Goal: Learn about a topic

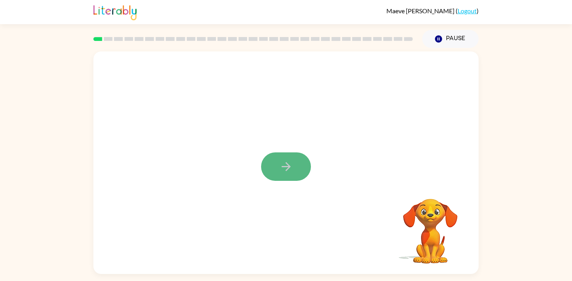
click at [280, 168] on icon "button" at bounding box center [286, 167] width 14 height 14
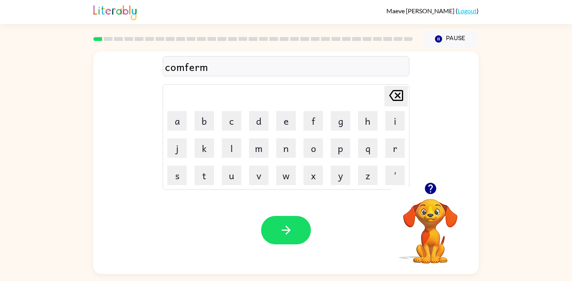
click at [307, 244] on div at bounding box center [286, 230] width 50 height 28
click at [298, 234] on button "button" at bounding box center [286, 230] width 50 height 28
click at [284, 235] on icon "button" at bounding box center [286, 230] width 14 height 14
click at [187, 70] on div "firerpruf" at bounding box center [286, 66] width 242 height 16
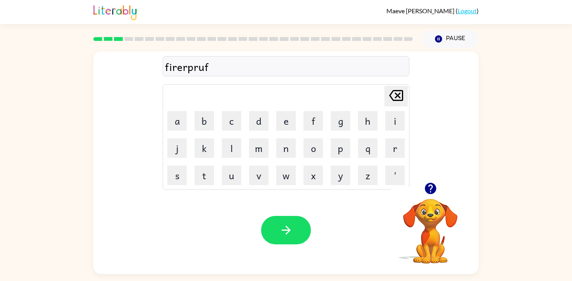
click at [187, 69] on div "firerpruf" at bounding box center [286, 66] width 242 height 16
click at [188, 67] on div "firerpruf" at bounding box center [286, 66] width 242 height 16
click at [206, 68] on div "firerpruf" at bounding box center [286, 66] width 242 height 16
click at [208, 68] on div "firerpruf" at bounding box center [286, 66] width 242 height 16
click at [188, 70] on div "firerpruf" at bounding box center [286, 66] width 242 height 16
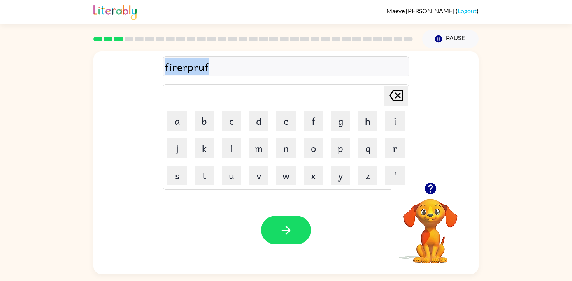
click at [188, 70] on div "firerpruf" at bounding box center [286, 66] width 242 height 16
click at [187, 70] on div "firerpruf" at bounding box center [286, 66] width 242 height 16
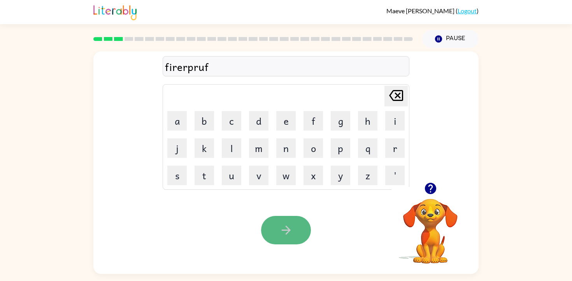
click at [284, 225] on icon "button" at bounding box center [286, 230] width 14 height 14
click at [298, 229] on button "button" at bounding box center [286, 230] width 50 height 28
click at [298, 228] on button "button" at bounding box center [286, 230] width 50 height 28
click at [298, 223] on button "button" at bounding box center [286, 230] width 50 height 28
click at [285, 221] on button "button" at bounding box center [286, 230] width 50 height 28
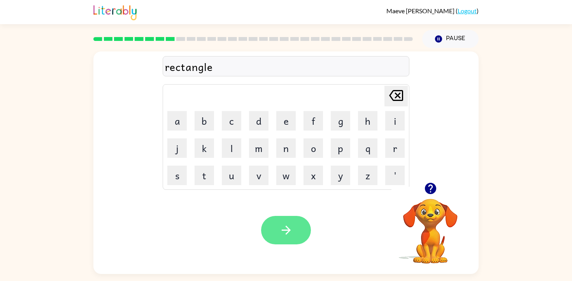
click at [288, 223] on icon "button" at bounding box center [286, 230] width 14 height 14
click at [296, 232] on button "button" at bounding box center [286, 230] width 50 height 28
click at [295, 226] on button "button" at bounding box center [286, 230] width 50 height 28
click at [295, 219] on button "button" at bounding box center [286, 230] width 50 height 28
click at [293, 226] on icon "button" at bounding box center [286, 230] width 14 height 14
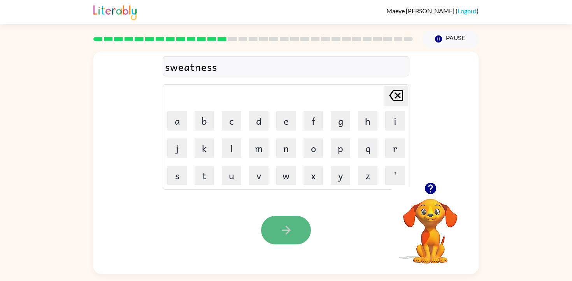
click at [287, 230] on icon "button" at bounding box center [285, 229] width 9 height 9
click at [300, 219] on button "button" at bounding box center [286, 230] width 50 height 28
click at [289, 216] on button "button" at bounding box center [286, 230] width 50 height 28
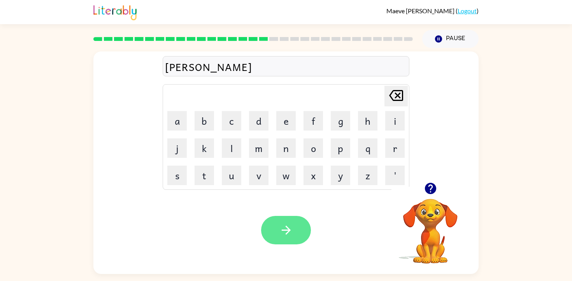
click at [287, 231] on icon "button" at bounding box center [286, 230] width 14 height 14
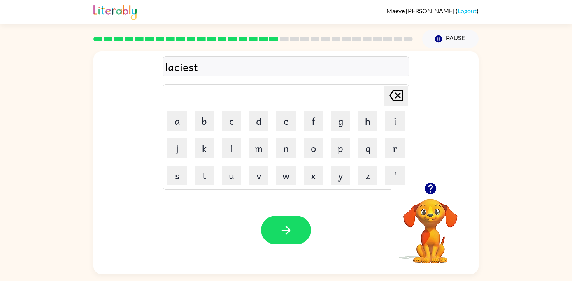
click at [174, 70] on div "laciest" at bounding box center [286, 66] width 242 height 16
click at [203, 71] on div "laciest" at bounding box center [286, 66] width 242 height 16
click at [202, 70] on div "laciest" at bounding box center [286, 66] width 242 height 16
click at [205, 64] on div "luciest" at bounding box center [286, 66] width 242 height 16
click at [281, 235] on icon "button" at bounding box center [286, 230] width 14 height 14
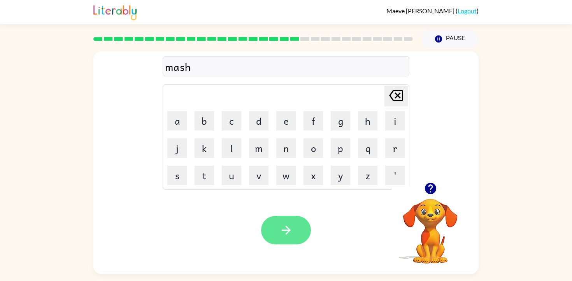
click at [289, 233] on icon "button" at bounding box center [286, 230] width 14 height 14
click at [289, 230] on icon "button" at bounding box center [285, 229] width 9 height 9
click at [287, 230] on icon "button" at bounding box center [285, 229] width 9 height 9
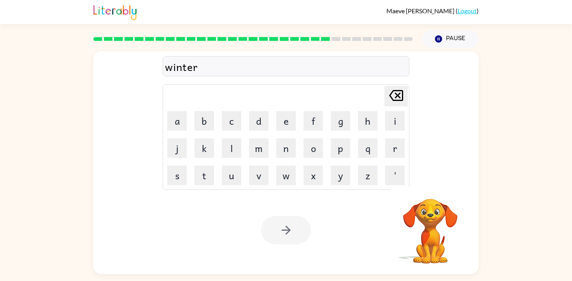
click at [287, 230] on div at bounding box center [286, 230] width 50 height 28
click at [287, 230] on icon "button" at bounding box center [285, 229] width 9 height 9
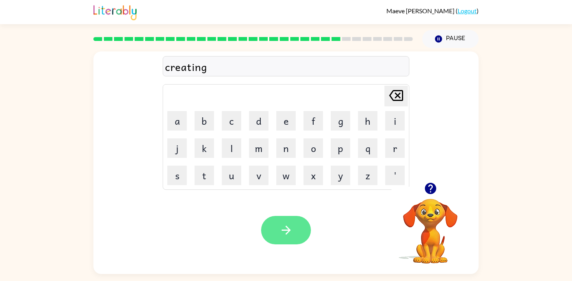
click at [286, 226] on icon "button" at bounding box center [286, 230] width 14 height 14
click at [290, 232] on icon "button" at bounding box center [286, 230] width 14 height 14
click at [290, 227] on icon "button" at bounding box center [286, 230] width 14 height 14
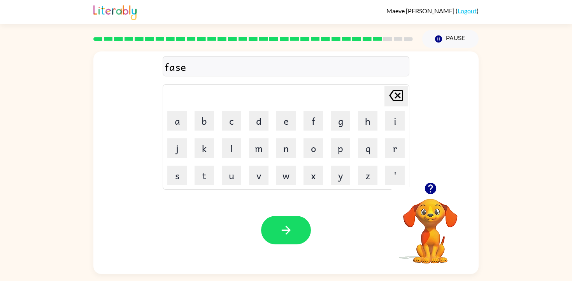
click at [290, 227] on icon "button" at bounding box center [286, 230] width 14 height 14
click at [289, 223] on icon "button" at bounding box center [286, 230] width 14 height 14
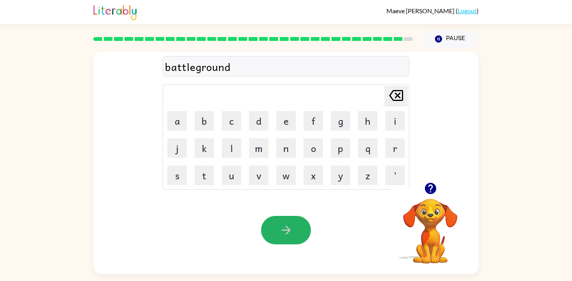
click at [290, 223] on button "button" at bounding box center [286, 230] width 50 height 28
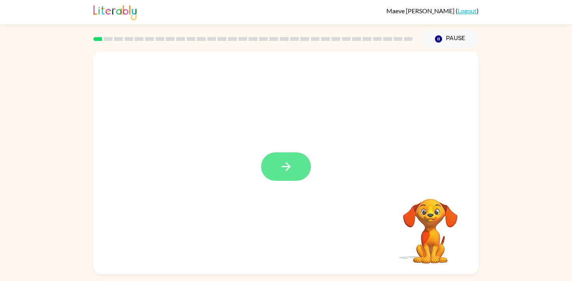
click at [288, 164] on icon "button" at bounding box center [286, 167] width 14 height 14
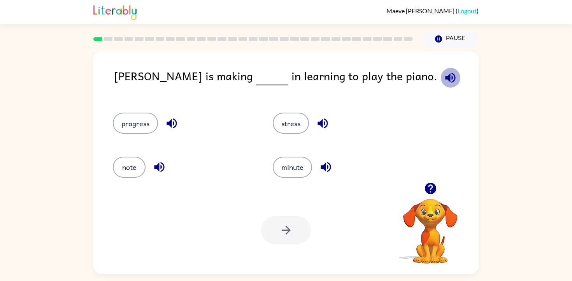
click at [444, 77] on icon "button" at bounding box center [451, 78] width 14 height 14
click at [151, 130] on button "progress" at bounding box center [135, 122] width 45 height 21
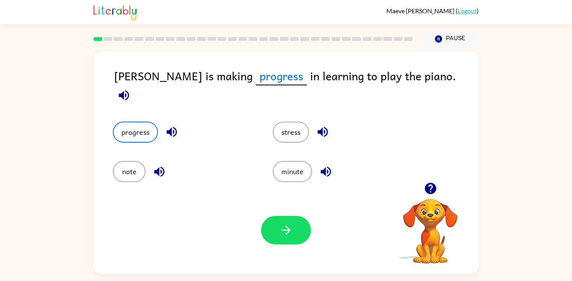
click at [288, 233] on icon "button" at bounding box center [286, 230] width 14 height 14
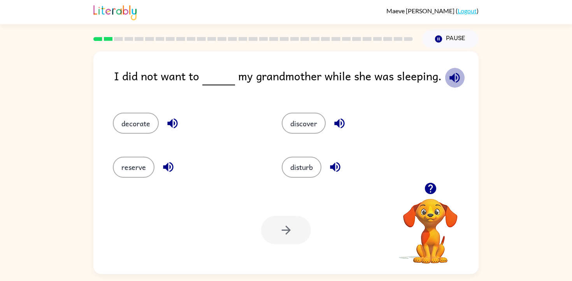
click at [451, 79] on icon "button" at bounding box center [454, 77] width 10 height 10
click at [309, 158] on button "disturb" at bounding box center [302, 166] width 40 height 21
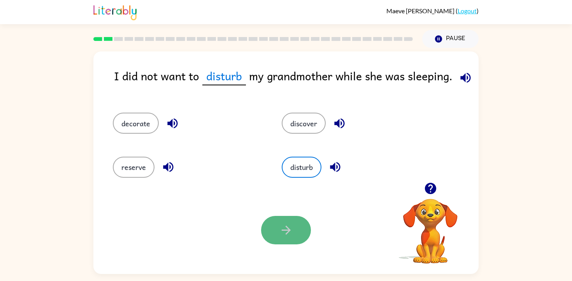
click at [288, 222] on button "button" at bounding box center [286, 230] width 50 height 28
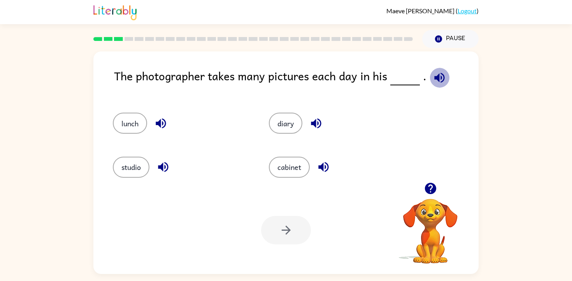
click at [442, 78] on icon "button" at bounding box center [440, 78] width 14 height 14
click at [144, 169] on button "studio" at bounding box center [131, 166] width 37 height 21
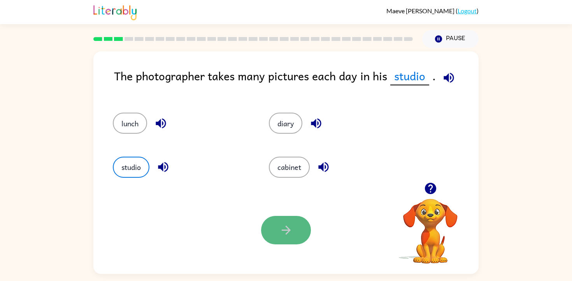
click at [289, 217] on button "button" at bounding box center [286, 230] width 50 height 28
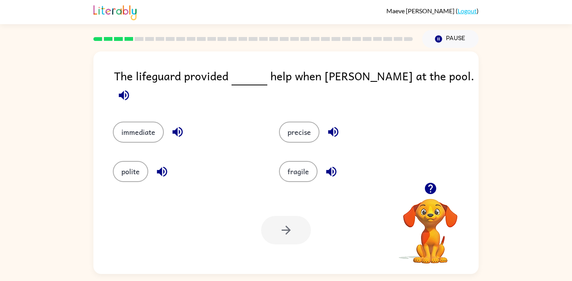
click at [131, 88] on icon "button" at bounding box center [124, 95] width 14 height 14
click at [137, 123] on button "immediate" at bounding box center [138, 131] width 51 height 21
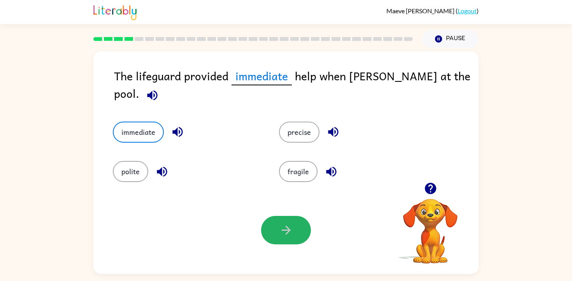
click at [283, 228] on icon "button" at bounding box center [286, 230] width 14 height 14
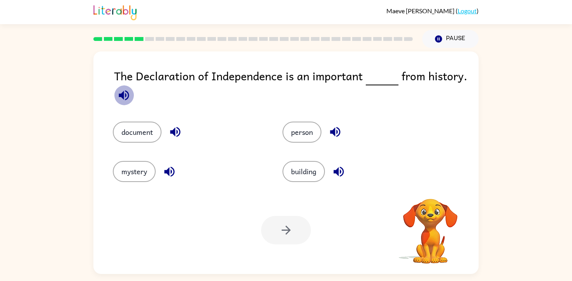
click at [124, 92] on icon "button" at bounding box center [124, 95] width 10 height 10
click at [291, 172] on button "building" at bounding box center [303, 171] width 42 height 21
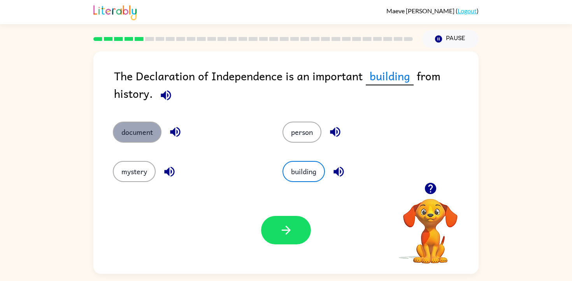
click at [138, 125] on button "document" at bounding box center [137, 131] width 49 height 21
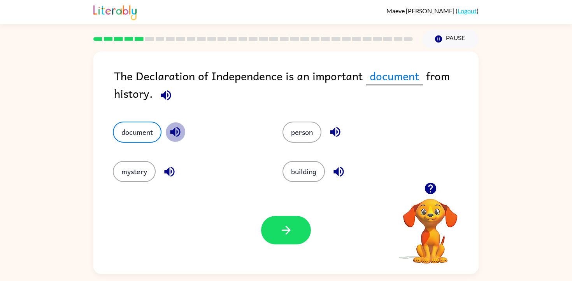
click at [171, 133] on icon "button" at bounding box center [175, 132] width 10 height 10
click at [166, 175] on icon "button" at bounding box center [170, 172] width 14 height 14
click at [340, 172] on icon "button" at bounding box center [339, 172] width 14 height 14
click at [338, 128] on icon "button" at bounding box center [335, 132] width 14 height 14
click at [280, 234] on icon "button" at bounding box center [286, 230] width 14 height 14
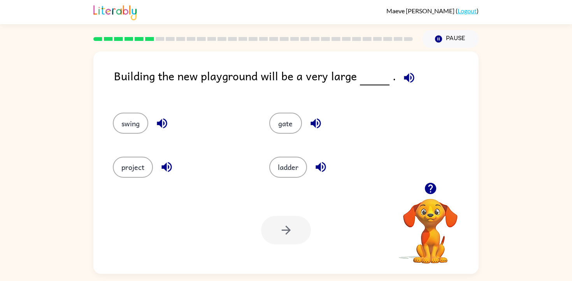
click at [403, 81] on icon "button" at bounding box center [409, 78] width 14 height 14
click at [276, 125] on button "gate" at bounding box center [285, 122] width 33 height 21
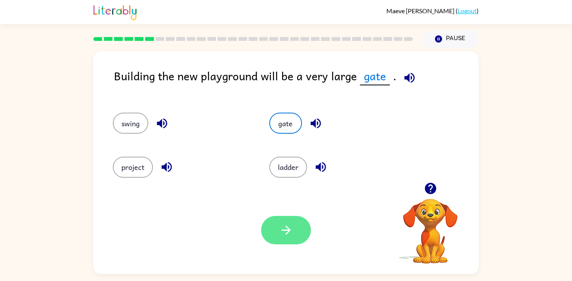
click at [294, 223] on button "button" at bounding box center [286, 230] width 50 height 28
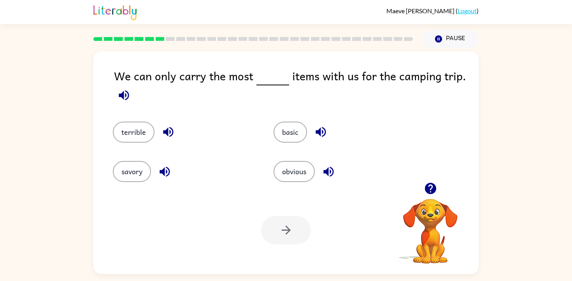
click at [118, 91] on icon "button" at bounding box center [124, 95] width 14 height 14
click at [298, 163] on button "obvious" at bounding box center [294, 171] width 41 height 21
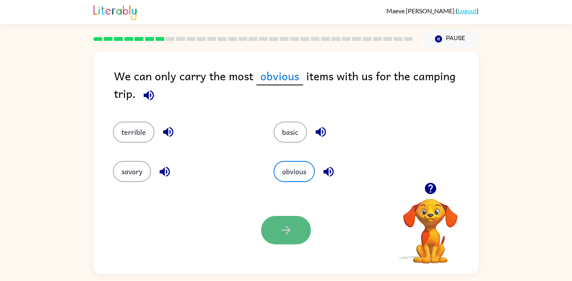
click at [279, 233] on icon "button" at bounding box center [286, 230] width 14 height 14
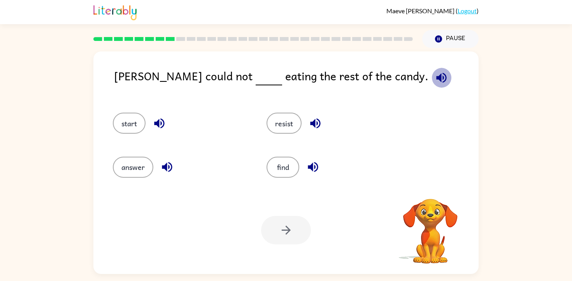
click at [435, 78] on icon "button" at bounding box center [442, 78] width 14 height 14
click at [277, 123] on button "resist" at bounding box center [284, 122] width 35 height 21
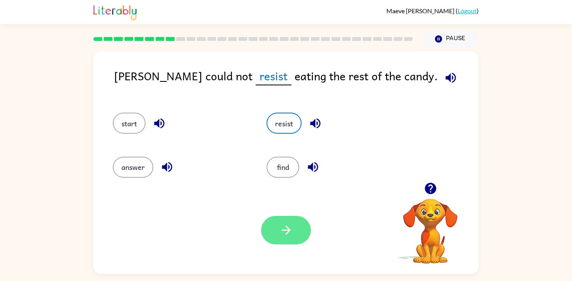
click at [301, 231] on button "button" at bounding box center [286, 230] width 50 height 28
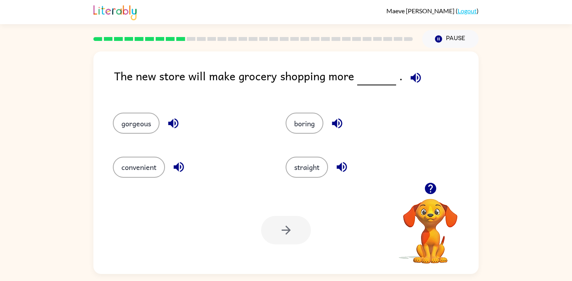
click at [393, 78] on div "The new store will make grocery shopping more ." at bounding box center [296, 82] width 365 height 30
click at [412, 78] on icon "button" at bounding box center [416, 78] width 14 height 14
click at [180, 165] on icon "button" at bounding box center [179, 167] width 14 height 14
click at [147, 170] on button "convenient" at bounding box center [139, 166] width 52 height 21
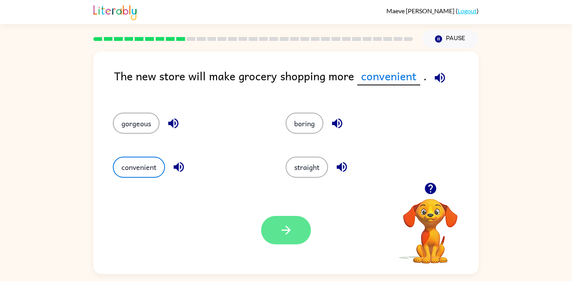
click at [287, 225] on icon "button" at bounding box center [286, 230] width 14 height 14
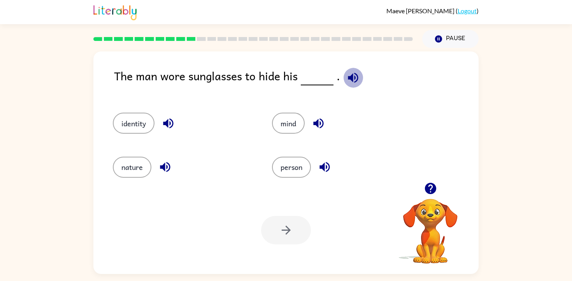
click at [351, 72] on icon "button" at bounding box center [353, 78] width 14 height 14
click at [318, 121] on icon "button" at bounding box center [318, 123] width 10 height 10
click at [326, 169] on icon "button" at bounding box center [325, 167] width 14 height 14
click at [162, 169] on icon "button" at bounding box center [165, 167] width 14 height 14
click at [174, 135] on div "identity" at bounding box center [177, 120] width 159 height 44
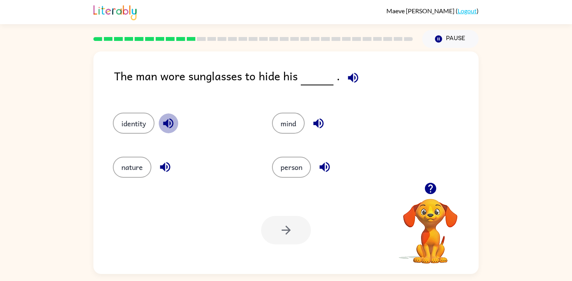
click at [174, 129] on icon "button" at bounding box center [168, 123] width 14 height 14
click at [142, 121] on button "identity" at bounding box center [134, 122] width 42 height 21
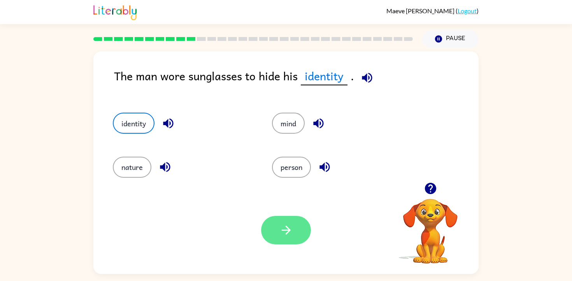
click at [293, 232] on button "button" at bounding box center [286, 230] width 50 height 28
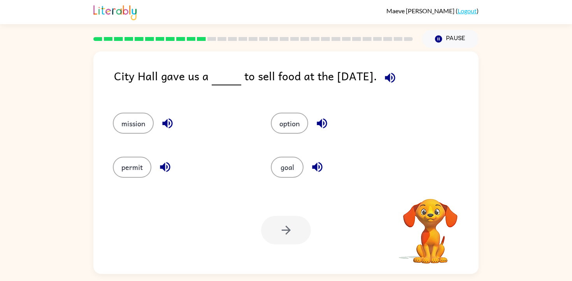
click at [393, 77] on icon "button" at bounding box center [390, 78] width 14 height 14
click at [318, 121] on icon "button" at bounding box center [322, 123] width 14 height 14
click at [321, 174] on button "button" at bounding box center [317, 167] width 20 height 20
click at [172, 165] on button "button" at bounding box center [165, 167] width 20 height 20
click at [167, 125] on icon "button" at bounding box center [167, 123] width 10 height 10
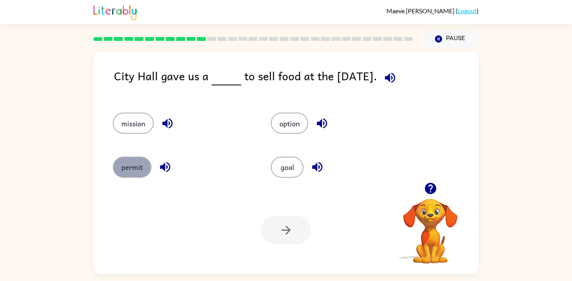
click at [133, 163] on button "permit" at bounding box center [132, 166] width 39 height 21
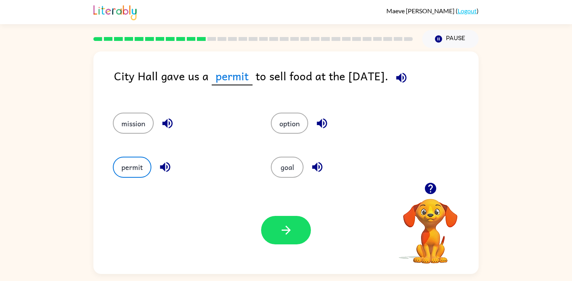
click at [280, 218] on button "button" at bounding box center [286, 230] width 50 height 28
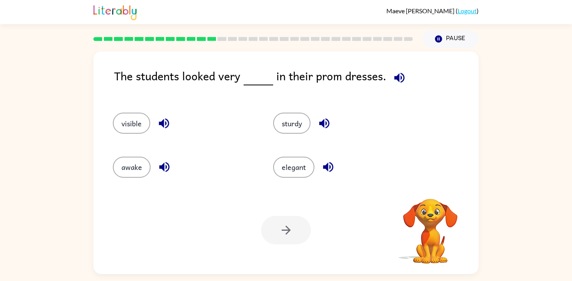
click at [398, 74] on icon "button" at bounding box center [400, 78] width 14 height 14
click at [330, 165] on icon "button" at bounding box center [328, 167] width 14 height 14
click at [326, 131] on button "button" at bounding box center [324, 123] width 20 height 20
click at [161, 169] on icon "button" at bounding box center [165, 167] width 14 height 14
click at [163, 123] on icon "button" at bounding box center [164, 123] width 10 height 10
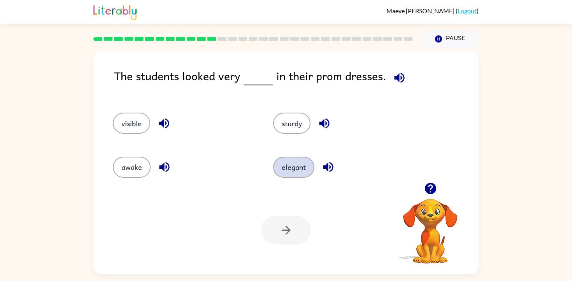
click at [286, 169] on button "elegant" at bounding box center [293, 166] width 41 height 21
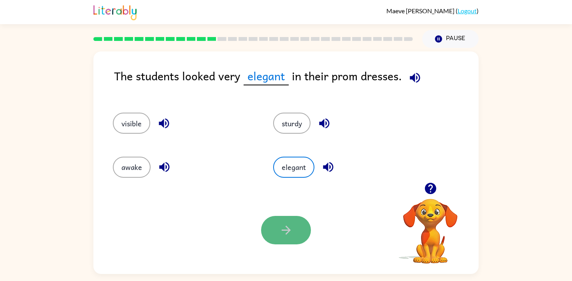
click at [299, 228] on button "button" at bounding box center [286, 230] width 50 height 28
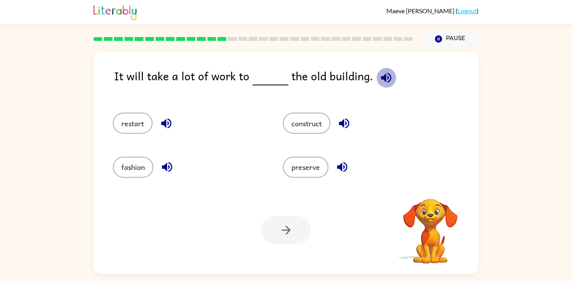
click at [385, 81] on icon "button" at bounding box center [386, 77] width 10 height 10
click at [341, 130] on button "button" at bounding box center [344, 123] width 20 height 20
click at [341, 169] on icon "button" at bounding box center [342, 167] width 10 height 10
click at [164, 166] on icon "button" at bounding box center [167, 167] width 10 height 10
click at [160, 126] on icon "button" at bounding box center [167, 123] width 14 height 14
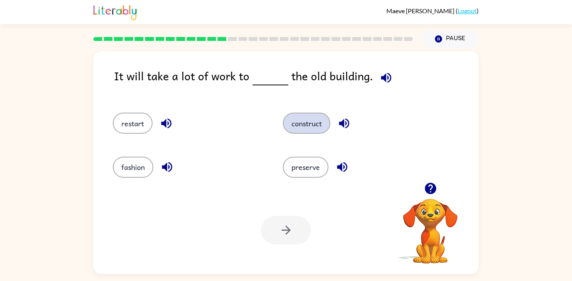
click at [293, 124] on button "construct" at bounding box center [306, 122] width 47 height 21
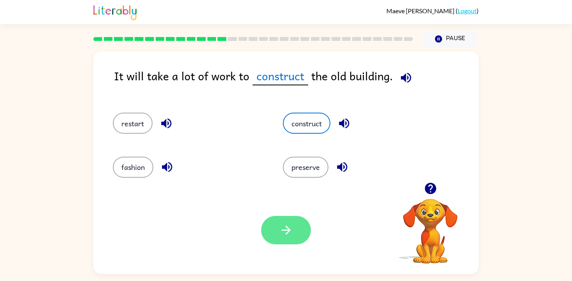
click at [287, 221] on button "button" at bounding box center [286, 230] width 50 height 28
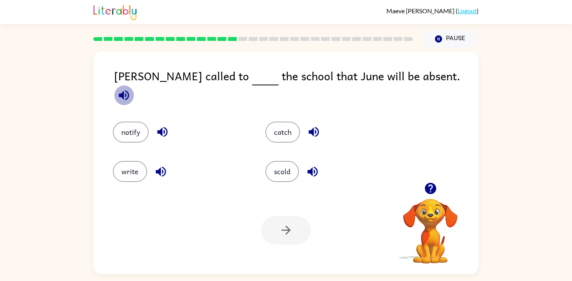
click at [131, 88] on icon "button" at bounding box center [124, 95] width 14 height 14
click at [316, 127] on icon "button" at bounding box center [314, 132] width 10 height 10
click at [317, 166] on icon "button" at bounding box center [312, 171] width 10 height 10
click at [165, 165] on icon "button" at bounding box center [161, 172] width 14 height 14
click at [164, 127] on icon "button" at bounding box center [162, 132] width 10 height 10
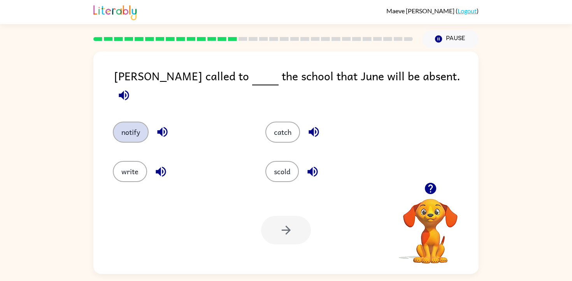
click at [146, 121] on button "notify" at bounding box center [131, 131] width 36 height 21
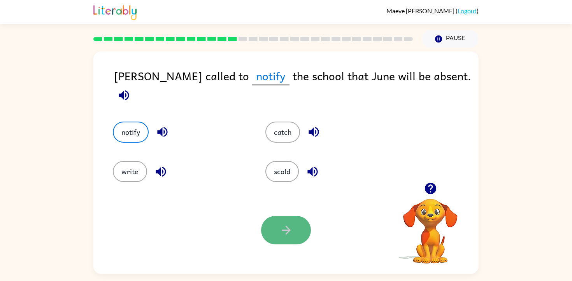
click at [286, 219] on button "button" at bounding box center [286, 230] width 50 height 28
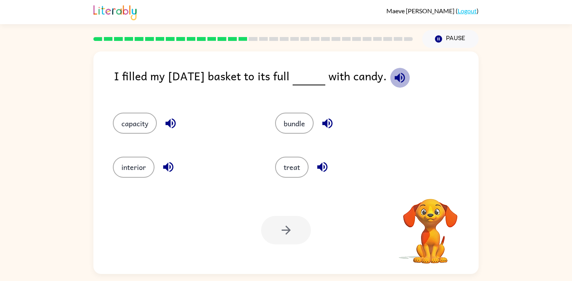
click at [410, 69] on button "button" at bounding box center [400, 78] width 20 height 20
click at [292, 167] on button "treat" at bounding box center [291, 166] width 33 height 21
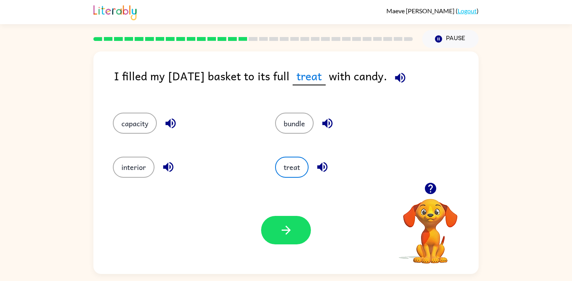
click at [172, 165] on icon "button" at bounding box center [168, 167] width 10 height 10
click at [166, 112] on div "capacity" at bounding box center [185, 122] width 144 height 21
click at [168, 116] on icon "button" at bounding box center [171, 123] width 14 height 14
click at [334, 122] on icon "button" at bounding box center [328, 123] width 14 height 14
click at [321, 160] on icon "button" at bounding box center [323, 167] width 14 height 14
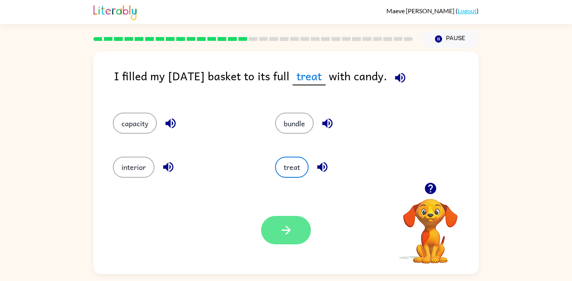
click at [293, 226] on button "button" at bounding box center [286, 230] width 50 height 28
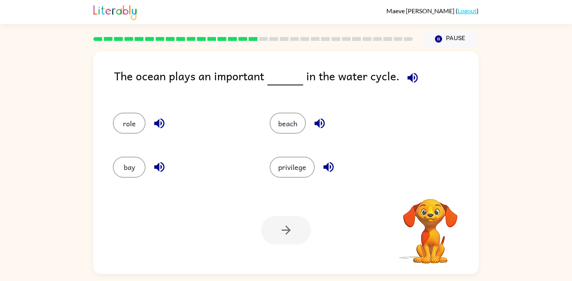
click at [411, 78] on icon "button" at bounding box center [413, 78] width 14 height 14
click at [132, 127] on button "role" at bounding box center [129, 122] width 33 height 21
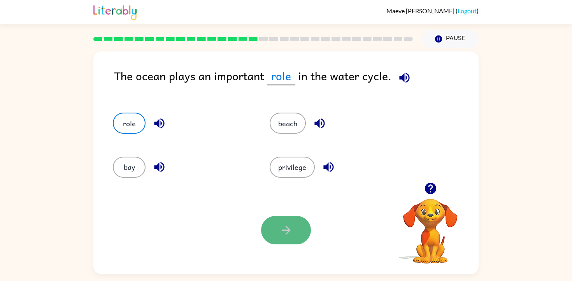
click at [291, 234] on icon "button" at bounding box center [286, 230] width 14 height 14
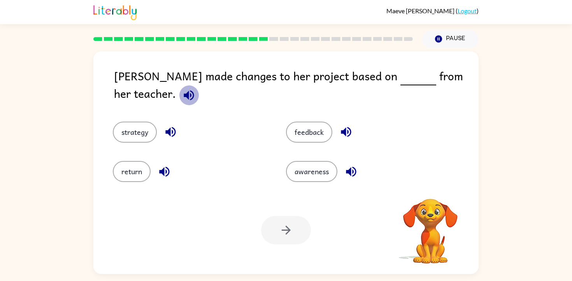
click at [196, 88] on icon "button" at bounding box center [189, 95] width 14 height 14
click at [347, 125] on icon "button" at bounding box center [346, 132] width 14 height 14
click at [354, 166] on icon "button" at bounding box center [351, 172] width 14 height 14
click at [168, 165] on icon "button" at bounding box center [165, 172] width 14 height 14
click at [171, 125] on icon "button" at bounding box center [171, 132] width 14 height 14
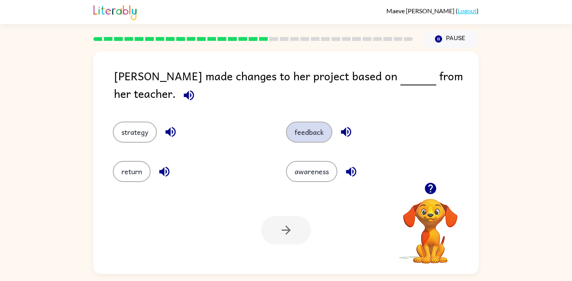
click at [317, 125] on button "feedback" at bounding box center [309, 131] width 46 height 21
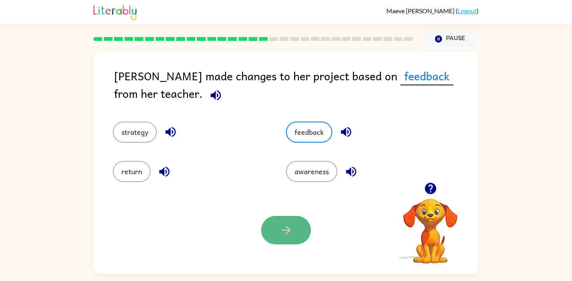
click at [289, 230] on icon "button" at bounding box center [285, 229] width 9 height 9
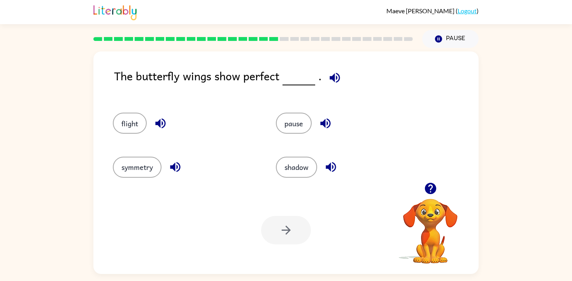
click at [332, 72] on icon "button" at bounding box center [335, 78] width 14 height 14
click at [161, 115] on button "button" at bounding box center [161, 123] width 20 height 20
click at [174, 167] on icon "button" at bounding box center [175, 167] width 10 height 10
click at [333, 167] on icon "button" at bounding box center [331, 167] width 14 height 14
click at [320, 118] on icon "button" at bounding box center [326, 123] width 14 height 14
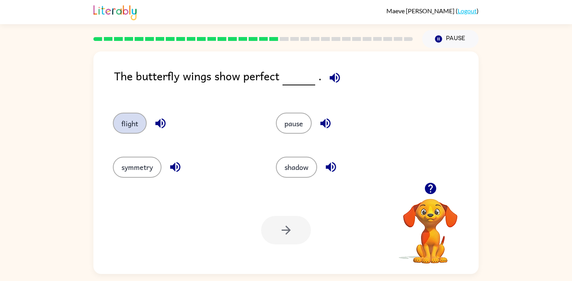
click at [123, 124] on button "flight" at bounding box center [130, 122] width 34 height 21
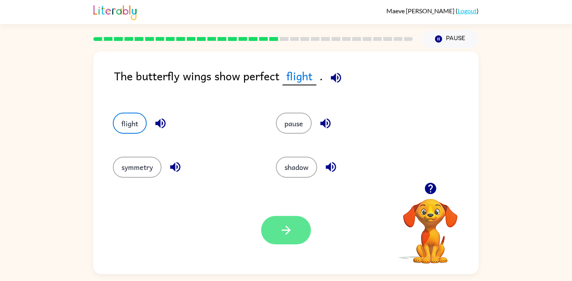
click at [293, 227] on button "button" at bounding box center [286, 230] width 50 height 28
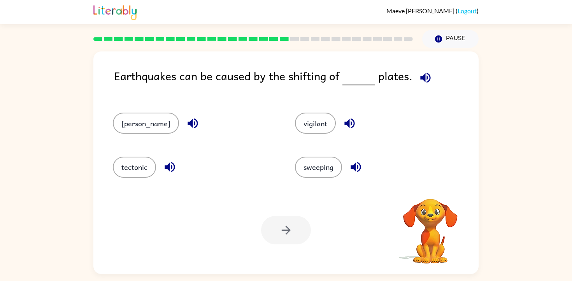
click at [427, 76] on icon "button" at bounding box center [425, 77] width 10 height 10
click at [424, 78] on icon "button" at bounding box center [425, 77] width 10 height 10
click at [344, 122] on icon "button" at bounding box center [349, 123] width 10 height 10
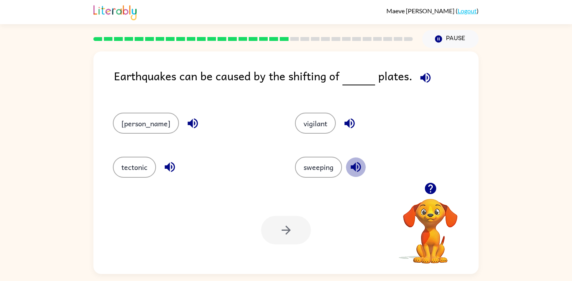
click at [351, 166] on icon "button" at bounding box center [356, 167] width 10 height 10
click at [172, 165] on icon "button" at bounding box center [170, 167] width 14 height 14
click at [188, 121] on icon "button" at bounding box center [193, 123] width 10 height 10
click at [147, 165] on button "tectonic" at bounding box center [134, 166] width 43 height 21
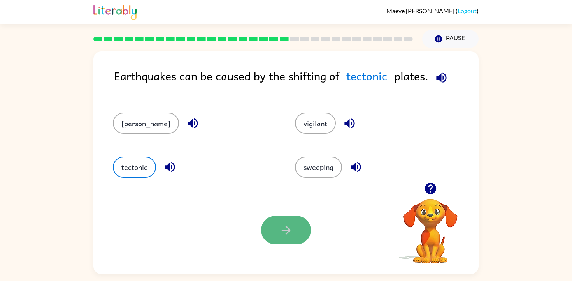
click at [270, 220] on button "button" at bounding box center [286, 230] width 50 height 28
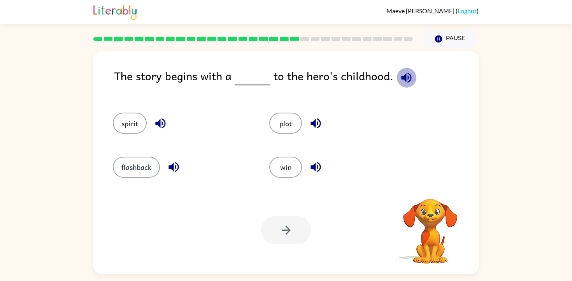
click at [404, 75] on icon "button" at bounding box center [407, 78] width 14 height 14
click at [319, 123] on icon "button" at bounding box center [316, 123] width 14 height 14
click at [314, 167] on icon "button" at bounding box center [315, 167] width 10 height 10
click at [168, 161] on icon "button" at bounding box center [174, 167] width 14 height 14
click at [158, 120] on icon "button" at bounding box center [161, 123] width 14 height 14
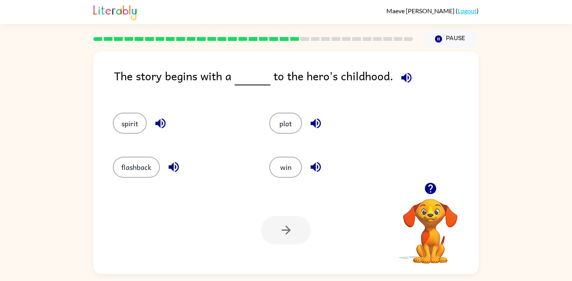
click at [142, 156] on div "flashback" at bounding box center [176, 164] width 156 height 44
click at [145, 168] on button "flashback" at bounding box center [136, 166] width 47 height 21
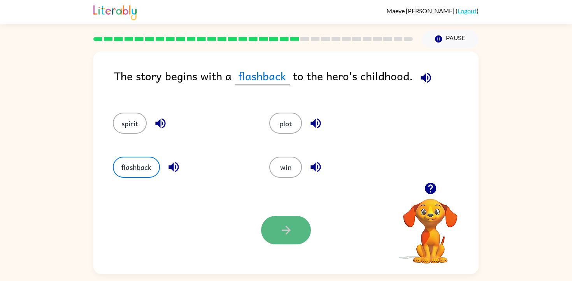
click at [293, 240] on button "button" at bounding box center [286, 230] width 50 height 28
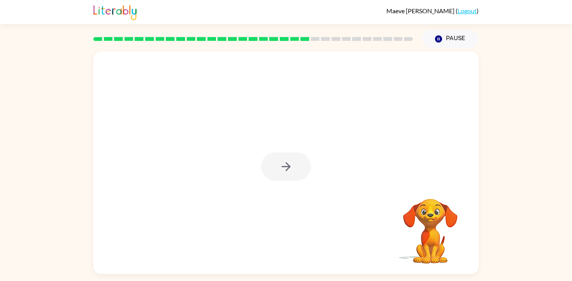
click at [289, 151] on div at bounding box center [285, 162] width 385 height 222
click at [289, 155] on div at bounding box center [286, 166] width 50 height 28
click at [284, 163] on icon "button" at bounding box center [286, 167] width 14 height 14
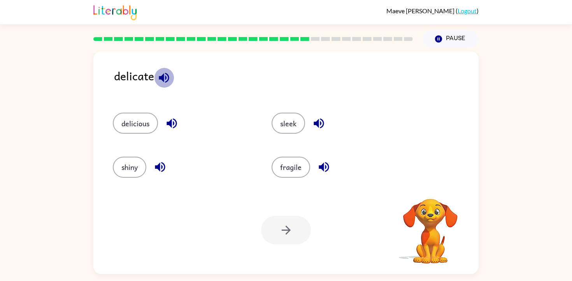
click at [167, 85] on button "button" at bounding box center [164, 78] width 20 height 20
click at [173, 122] on icon "button" at bounding box center [172, 123] width 10 height 10
click at [160, 168] on icon "button" at bounding box center [160, 167] width 10 height 10
click at [335, 165] on div "fragile" at bounding box center [342, 166] width 141 height 21
click at [334, 165] on div "fragile" at bounding box center [342, 166] width 141 height 21
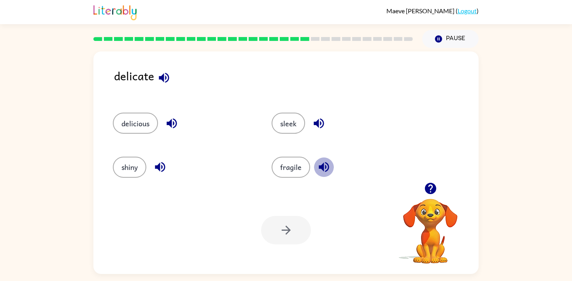
click at [330, 167] on button "button" at bounding box center [324, 167] width 20 height 20
click at [316, 121] on icon "button" at bounding box center [319, 123] width 10 height 10
click at [287, 177] on button "fragile" at bounding box center [291, 166] width 39 height 21
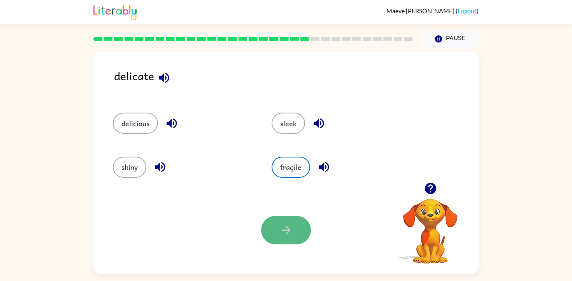
click at [289, 234] on icon "button" at bounding box center [286, 230] width 14 height 14
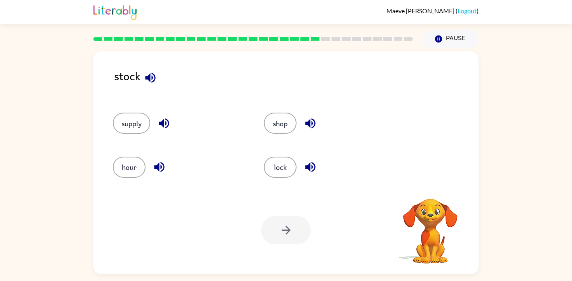
click at [153, 84] on icon "button" at bounding box center [151, 78] width 14 height 14
click at [308, 123] on icon "button" at bounding box center [310, 123] width 10 height 10
click at [313, 168] on icon "button" at bounding box center [310, 167] width 14 height 14
click at [161, 170] on icon "button" at bounding box center [160, 167] width 14 height 14
click at [168, 129] on icon "button" at bounding box center [164, 123] width 14 height 14
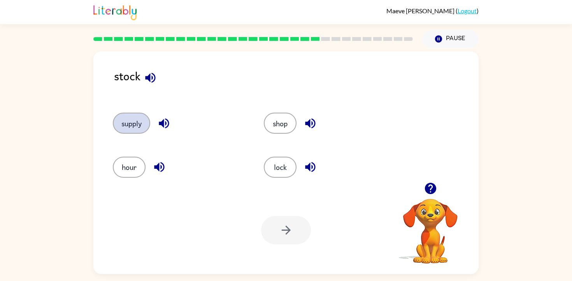
click at [132, 124] on button "supply" at bounding box center [131, 122] width 37 height 21
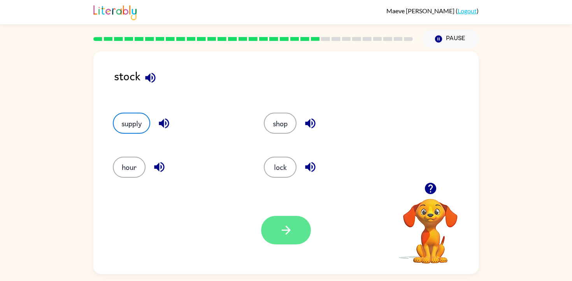
click at [285, 228] on icon "button" at bounding box center [286, 230] width 14 height 14
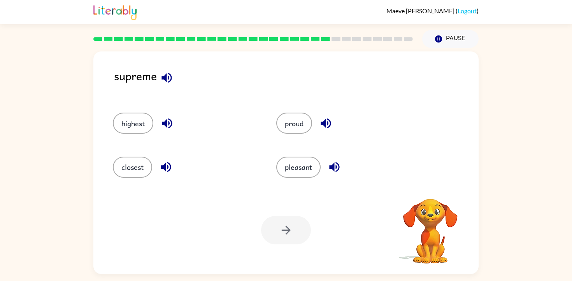
click at [168, 77] on icon "button" at bounding box center [166, 77] width 10 height 10
click at [328, 122] on icon "button" at bounding box center [326, 123] width 14 height 14
click at [337, 161] on icon "button" at bounding box center [335, 167] width 14 height 14
click at [167, 169] on icon "button" at bounding box center [166, 167] width 14 height 14
click at [168, 118] on icon "button" at bounding box center [167, 123] width 14 height 14
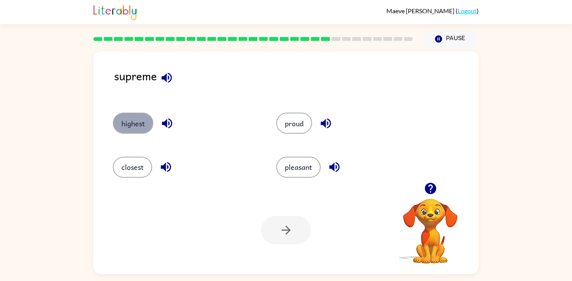
click at [141, 126] on button "highest" at bounding box center [133, 122] width 40 height 21
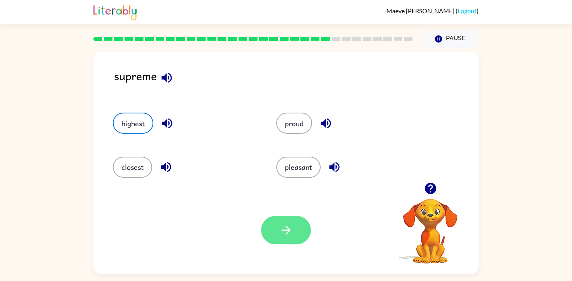
click at [294, 228] on button "button" at bounding box center [286, 230] width 50 height 28
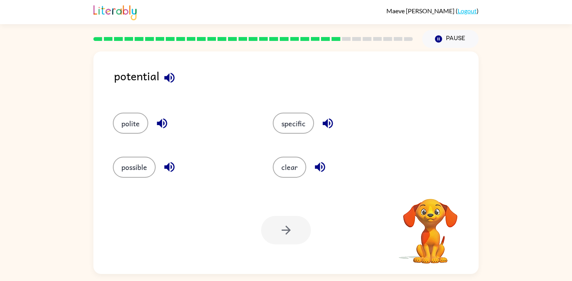
click at [167, 128] on icon "button" at bounding box center [162, 123] width 14 height 14
click at [169, 70] on button "button" at bounding box center [170, 78] width 20 height 20
click at [157, 124] on icon "button" at bounding box center [162, 123] width 10 height 10
click at [167, 161] on icon "button" at bounding box center [170, 167] width 14 height 14
click at [318, 168] on icon "button" at bounding box center [320, 167] width 10 height 10
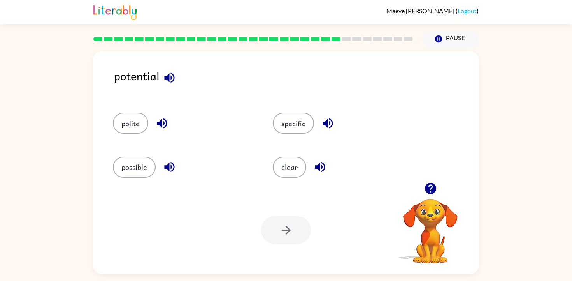
click at [329, 127] on icon "button" at bounding box center [328, 123] width 10 height 10
click at [168, 74] on icon "button" at bounding box center [169, 77] width 10 height 10
click at [169, 75] on icon "button" at bounding box center [169, 77] width 10 height 10
click at [140, 133] on button "polite" at bounding box center [130, 122] width 35 height 21
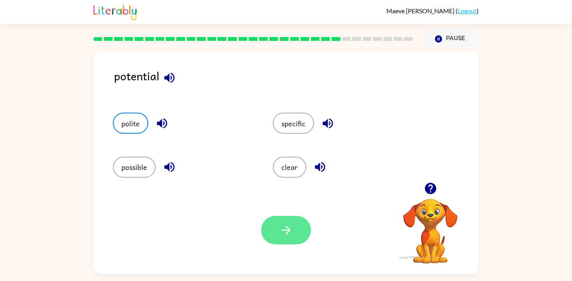
click at [286, 237] on button "button" at bounding box center [286, 230] width 50 height 28
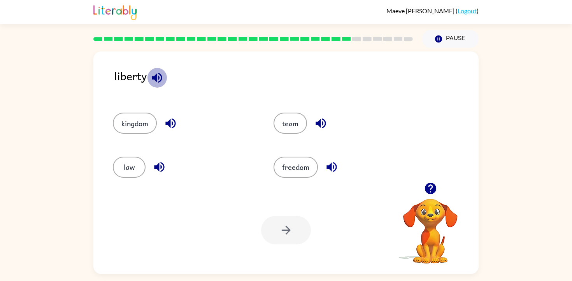
click at [156, 75] on icon "button" at bounding box center [157, 77] width 10 height 10
click at [170, 121] on icon "button" at bounding box center [170, 123] width 10 height 10
click at [160, 170] on icon "button" at bounding box center [160, 167] width 14 height 14
click at [333, 168] on icon "button" at bounding box center [332, 167] width 14 height 14
click at [292, 214] on div "Your browser must support playing .mp4 files to use Literably. Please try using…" at bounding box center [285, 230] width 385 height 88
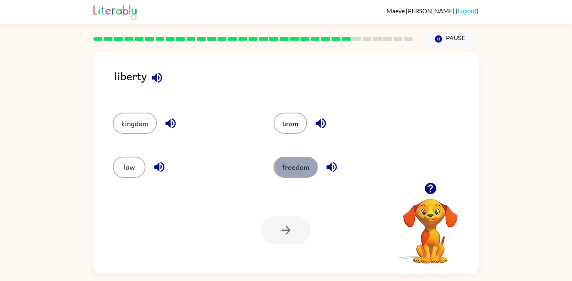
click at [289, 163] on button "freedom" at bounding box center [296, 166] width 44 height 21
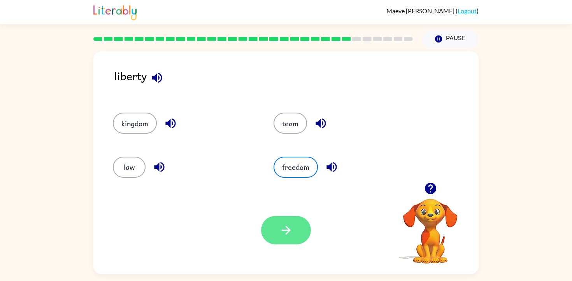
click at [289, 238] on button "button" at bounding box center [286, 230] width 50 height 28
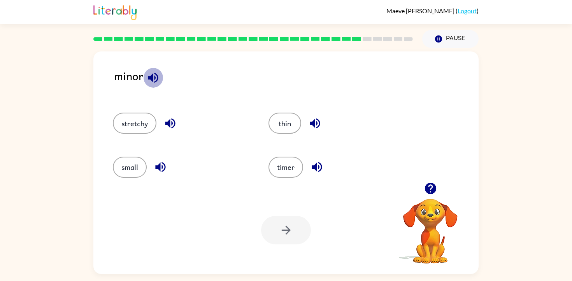
click at [153, 82] on icon "button" at bounding box center [153, 78] width 14 height 14
click at [172, 123] on icon "button" at bounding box center [170, 123] width 10 height 10
click at [159, 170] on icon "button" at bounding box center [160, 167] width 10 height 10
click at [318, 170] on icon "button" at bounding box center [317, 167] width 14 height 14
click at [311, 125] on icon "button" at bounding box center [315, 123] width 10 height 10
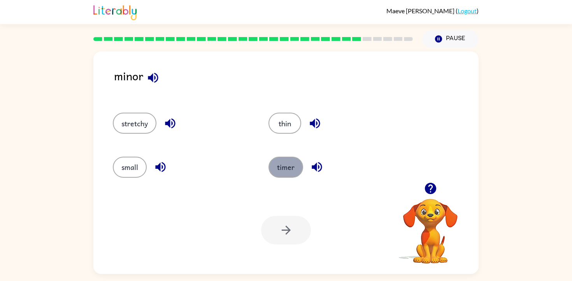
click at [286, 171] on button "timer" at bounding box center [285, 166] width 35 height 21
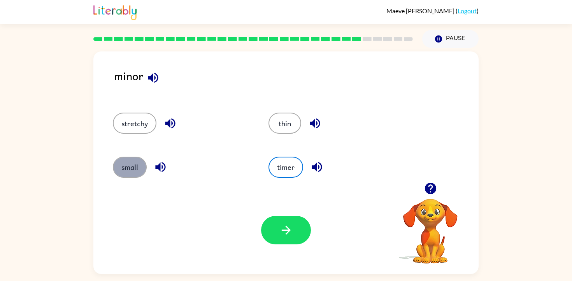
click at [130, 168] on button "small" at bounding box center [130, 166] width 34 height 21
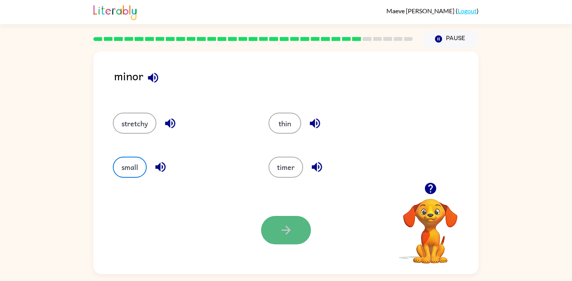
click at [289, 223] on icon "button" at bounding box center [286, 230] width 14 height 14
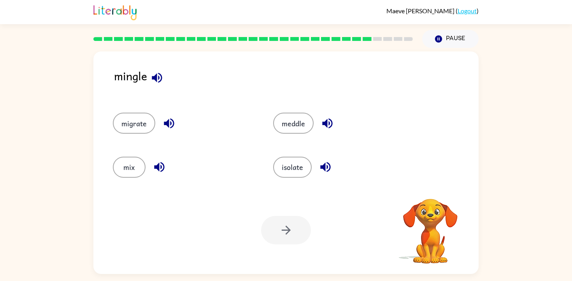
click at [165, 123] on icon "button" at bounding box center [169, 123] width 10 height 10
click at [156, 74] on icon "button" at bounding box center [157, 78] width 14 height 14
click at [169, 115] on button "button" at bounding box center [169, 123] width 20 height 20
click at [326, 125] on icon "button" at bounding box center [327, 123] width 10 height 10
click at [323, 170] on icon "button" at bounding box center [326, 167] width 14 height 14
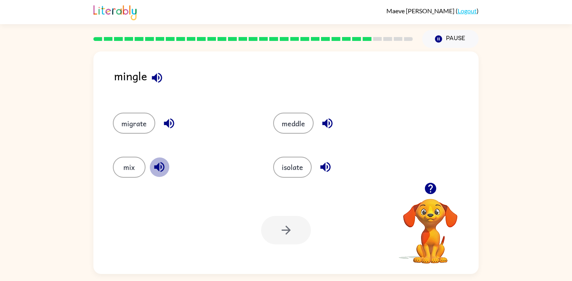
click at [153, 170] on icon "button" at bounding box center [160, 167] width 14 height 14
click at [161, 81] on icon "button" at bounding box center [157, 78] width 14 height 14
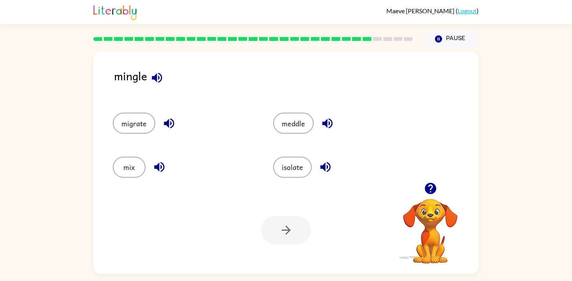
click at [161, 81] on icon "button" at bounding box center [157, 78] width 14 height 14
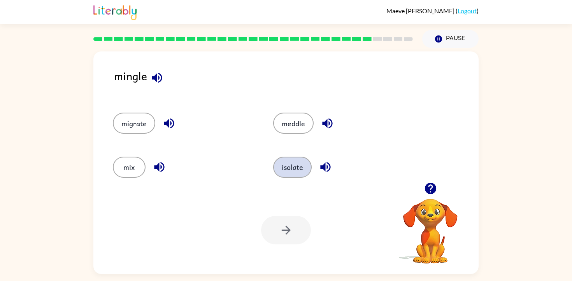
click at [280, 163] on button "isolate" at bounding box center [292, 166] width 39 height 21
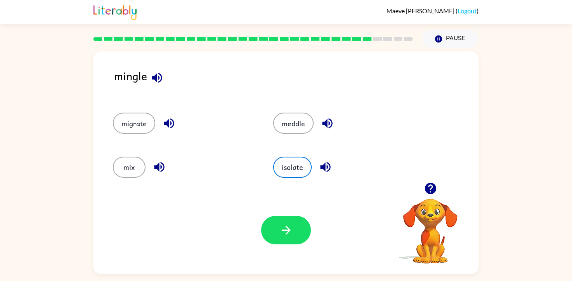
click at [159, 122] on button "button" at bounding box center [169, 123] width 20 height 20
click at [157, 122] on div "migrate" at bounding box center [184, 122] width 142 height 21
click at [286, 119] on button "meddle" at bounding box center [293, 122] width 40 height 21
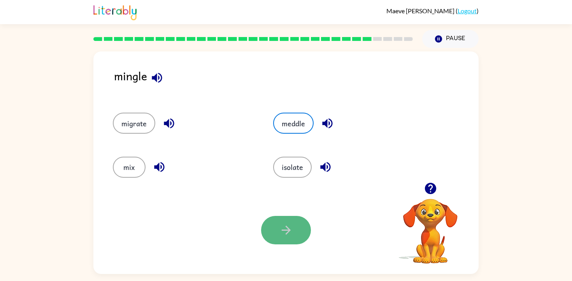
click at [282, 229] on icon "button" at bounding box center [285, 229] width 9 height 9
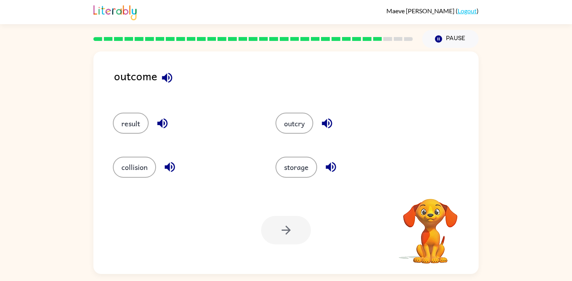
click at [168, 79] on icon "button" at bounding box center [167, 77] width 10 height 10
click at [332, 123] on icon "button" at bounding box center [327, 123] width 10 height 10
click at [326, 165] on icon "button" at bounding box center [331, 167] width 14 height 14
click at [169, 167] on icon "button" at bounding box center [170, 167] width 10 height 10
click at [166, 120] on icon "button" at bounding box center [162, 123] width 10 height 10
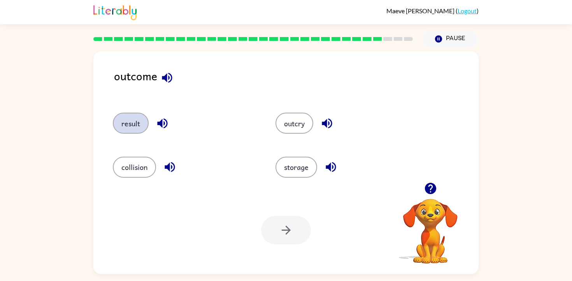
click at [145, 124] on button "result" at bounding box center [131, 122] width 36 height 21
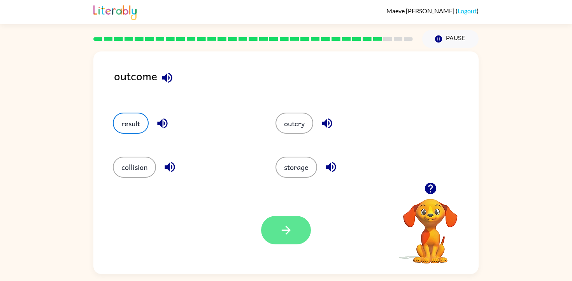
click at [276, 222] on button "button" at bounding box center [286, 230] width 50 height 28
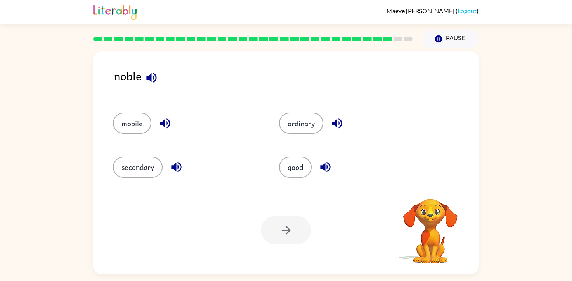
click at [153, 82] on icon "button" at bounding box center [151, 77] width 10 height 10
click at [164, 119] on icon "button" at bounding box center [165, 123] width 14 height 14
click at [176, 168] on icon "button" at bounding box center [176, 167] width 10 height 10
click at [330, 168] on icon "button" at bounding box center [325, 167] width 10 height 10
click at [337, 129] on icon "button" at bounding box center [337, 123] width 14 height 14
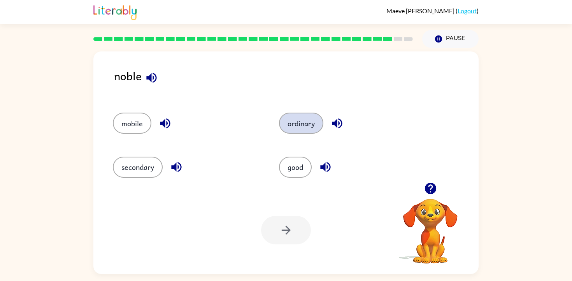
click at [304, 121] on button "ordinary" at bounding box center [301, 122] width 44 height 21
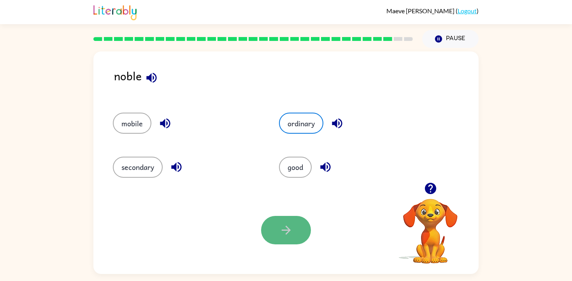
click at [281, 237] on button "button" at bounding box center [286, 230] width 50 height 28
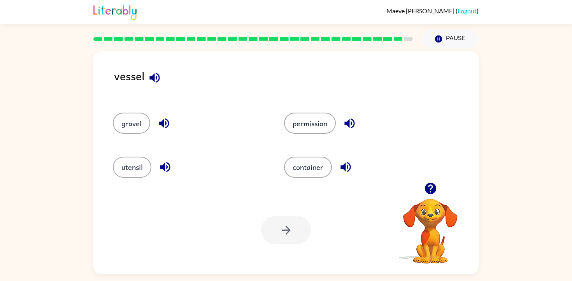
click at [159, 74] on icon "button" at bounding box center [155, 78] width 14 height 14
click at [144, 121] on button "gravel" at bounding box center [131, 122] width 37 height 21
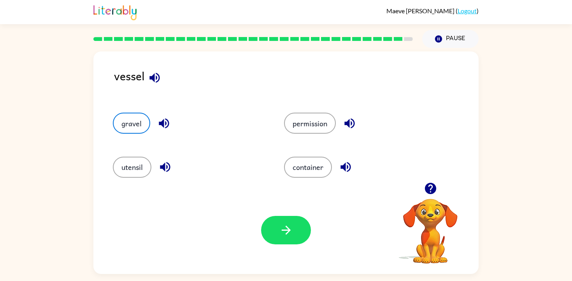
click at [162, 121] on icon "button" at bounding box center [164, 123] width 10 height 10
click at [165, 159] on button "button" at bounding box center [165, 167] width 20 height 20
click at [354, 161] on button "button" at bounding box center [346, 167] width 20 height 20
click at [348, 120] on icon "button" at bounding box center [350, 123] width 14 height 14
click at [290, 223] on icon "button" at bounding box center [286, 230] width 14 height 14
